Goal: Use online tool/utility: Utilize a website feature to perform a specific function

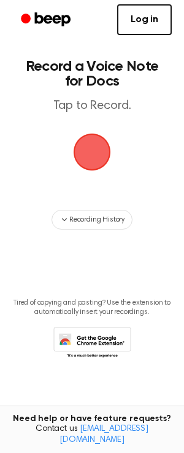
click at [93, 164] on span "button" at bounding box center [93, 152] width 38 height 38
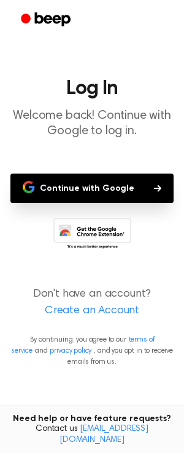
click at [101, 188] on button "Continue with Google" at bounding box center [92, 188] width 164 height 30
click at [94, 188] on button "Continue with Google" at bounding box center [92, 188] width 164 height 30
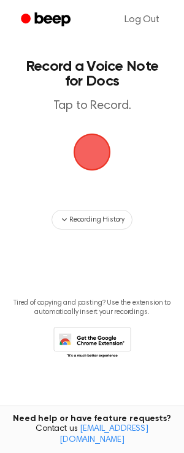
click at [92, 153] on span "button" at bounding box center [92, 152] width 44 height 44
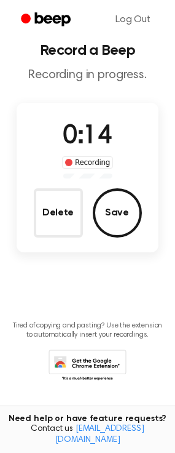
scroll to position [20, 0]
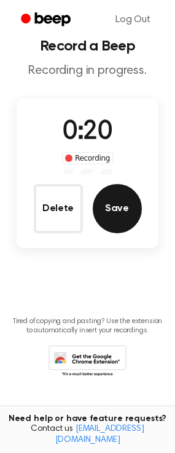
click at [121, 211] on button "Save" at bounding box center [117, 208] width 49 height 49
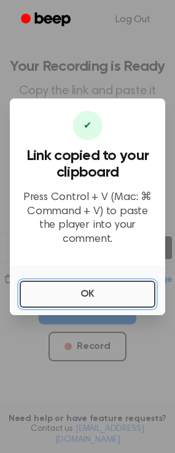
click at [105, 280] on button "OK" at bounding box center [88, 293] width 136 height 27
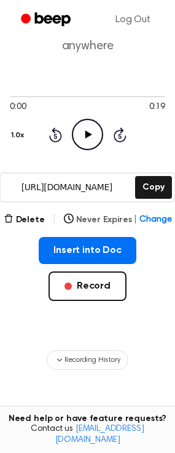
scroll to position [59, 0]
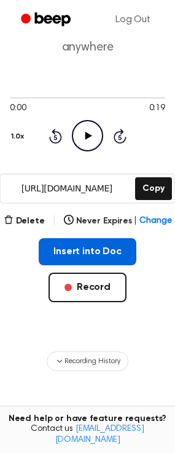
click at [114, 246] on button "Insert into Doc" at bounding box center [88, 251] width 98 height 27
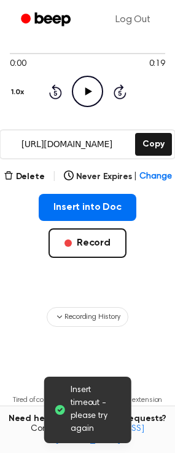
scroll to position [0, 0]
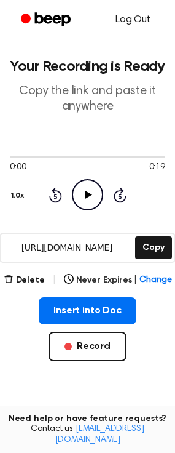
click at [142, 18] on link "Log Out" at bounding box center [133, 20] width 60 height 30
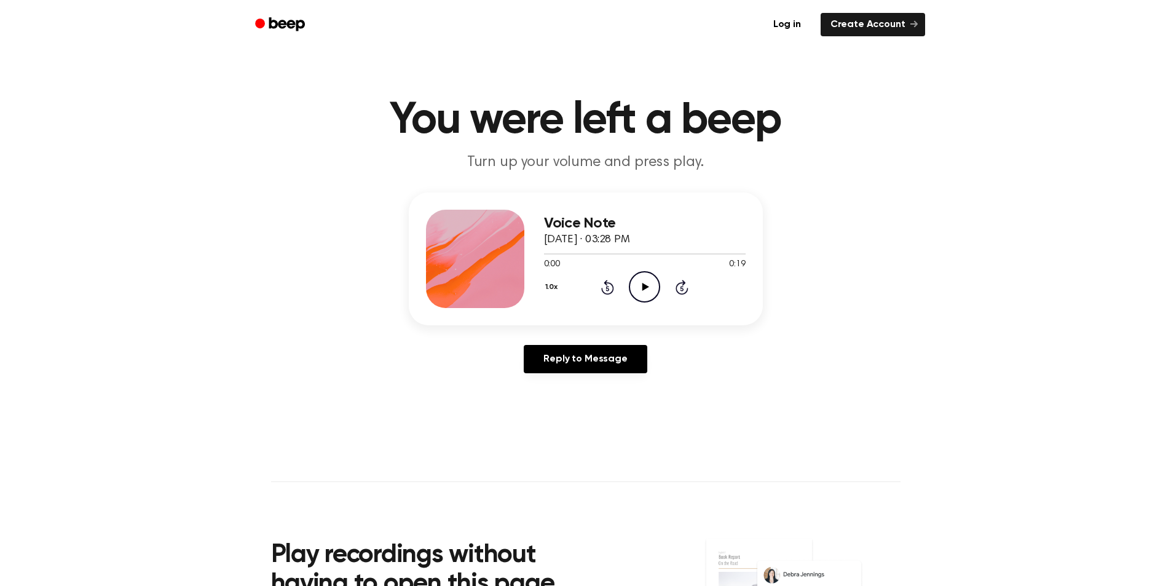
click at [635, 275] on icon "Play Audio" at bounding box center [644, 286] width 31 height 31
drag, startPoint x: 620, startPoint y: 255, endPoint x: 743, endPoint y: 273, distance: 124.4
click at [743, 273] on div "Voice Note October 9, 2025 · 03:28 PM 0:07 0:19 Your browser does not support t…" at bounding box center [645, 259] width 202 height 98
drag, startPoint x: 632, startPoint y: 252, endPoint x: 696, endPoint y: 252, distance: 64.6
click at [696, 252] on div at bounding box center [645, 253] width 202 height 10
